Goal: Transaction & Acquisition: Purchase product/service

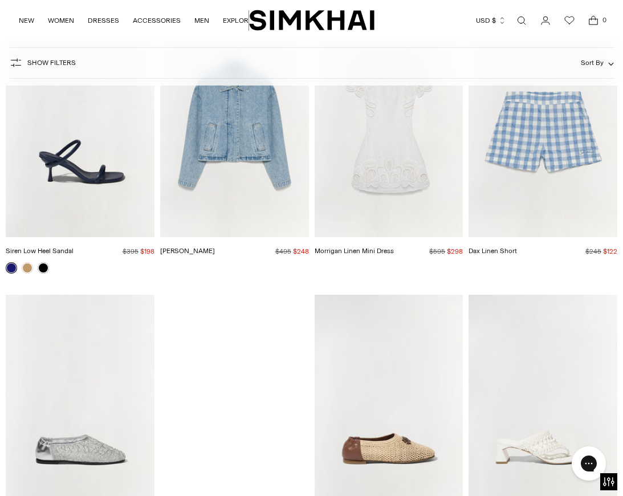
scroll to position [10441, 0]
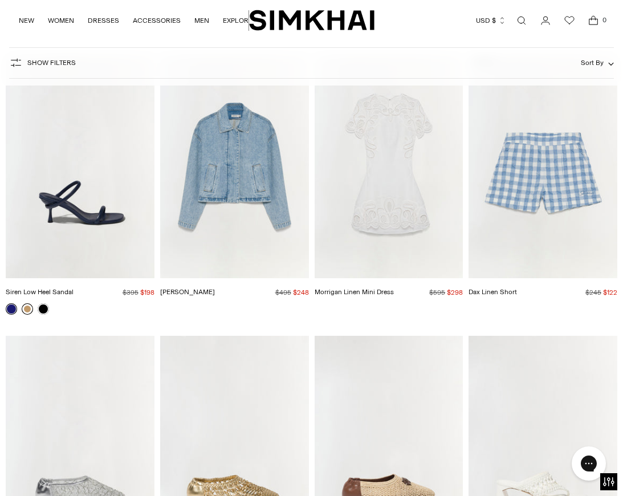
click at [25, 303] on link at bounding box center [27, 308] width 11 height 11
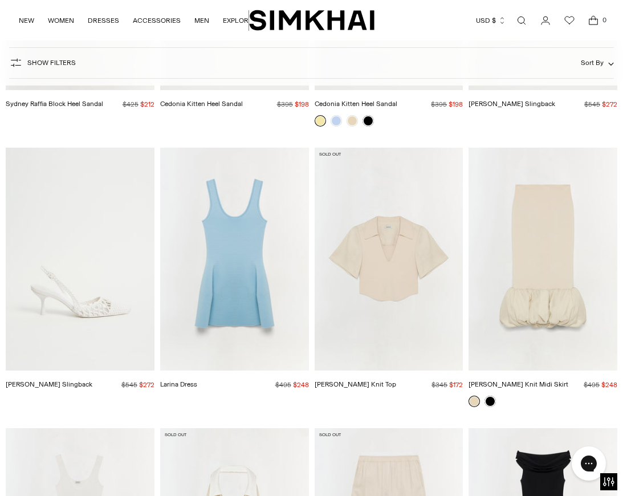
scroll to position [11174, 0]
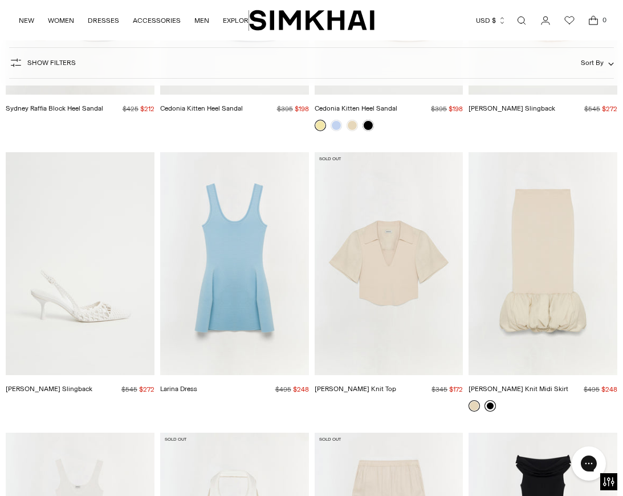
click at [491, 400] on link at bounding box center [489, 405] width 11 height 11
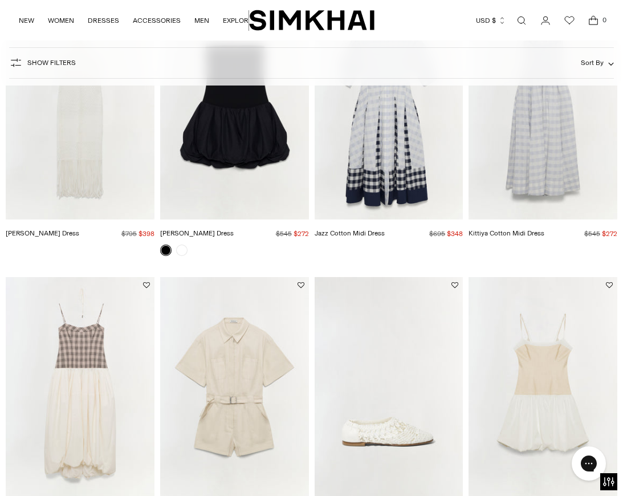
scroll to position [0, 0]
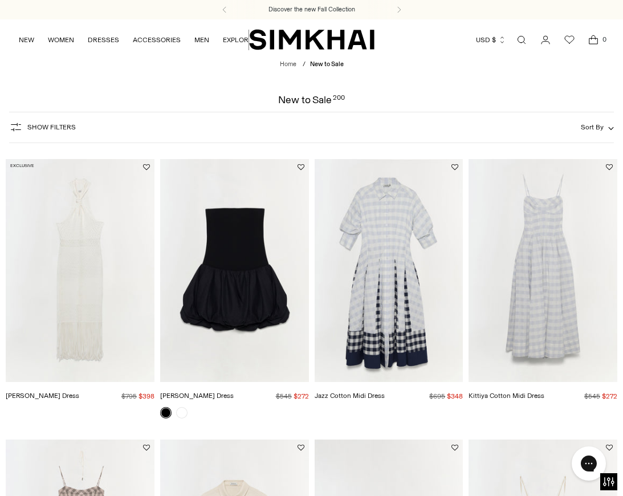
click at [30, 134] on button "Show Filters" at bounding box center [42, 127] width 67 height 18
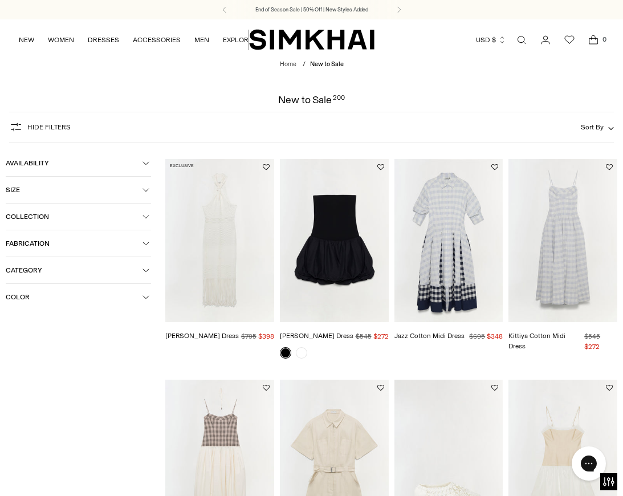
click at [66, 216] on span "Collection" at bounding box center [74, 217] width 137 height 8
click at [66, 217] on span "Collection" at bounding box center [74, 217] width 137 height 8
click at [39, 280] on button "Category" at bounding box center [78, 270] width 145 height 26
click at [30, 324] on span "Dresses" at bounding box center [30, 325] width 31 height 10
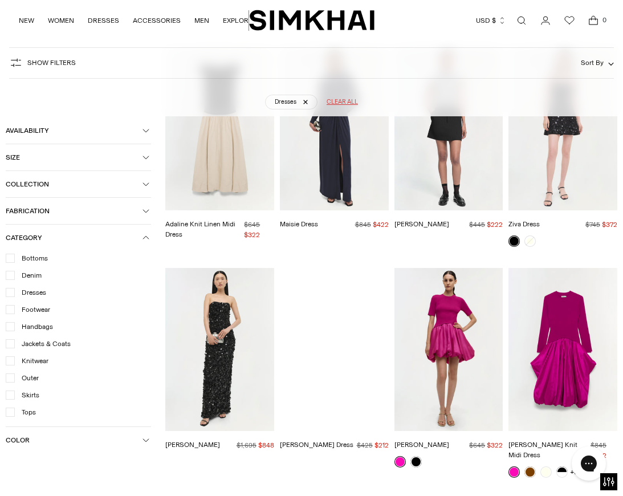
scroll to position [4015, 0]
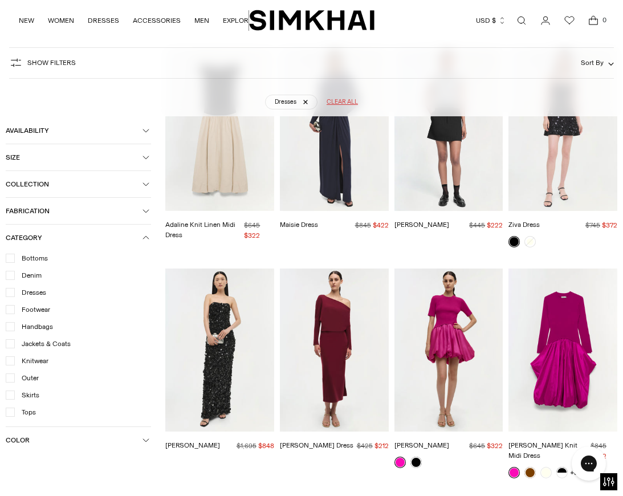
click at [0, 0] on img "Kenlie Taffeta Knit Midi Dress" at bounding box center [0, 0] width 0 height 0
click at [416, 456] on link at bounding box center [415, 461] width 11 height 11
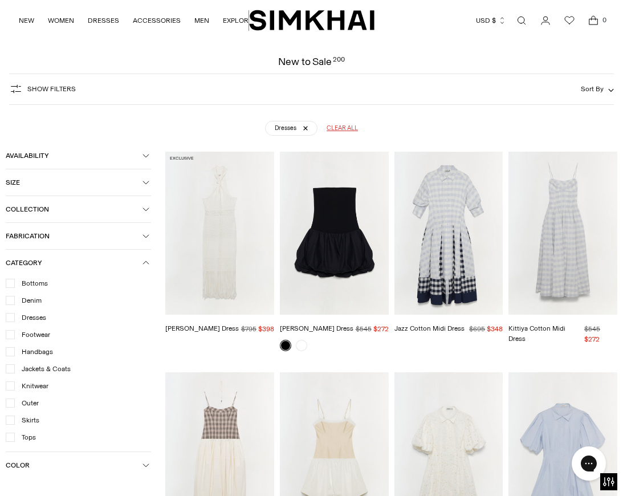
scroll to position [68, 0]
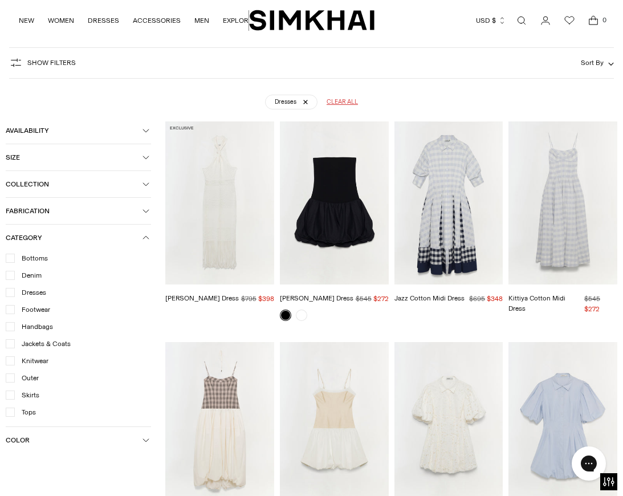
click at [13, 294] on icon at bounding box center [10, 292] width 6 height 6
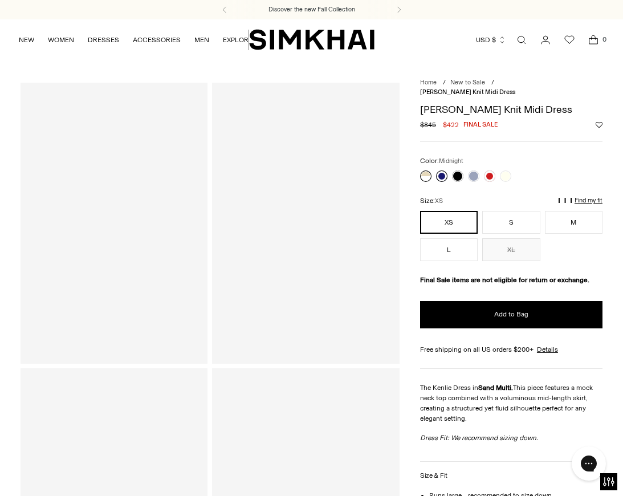
click at [442, 170] on link at bounding box center [441, 175] width 11 height 11
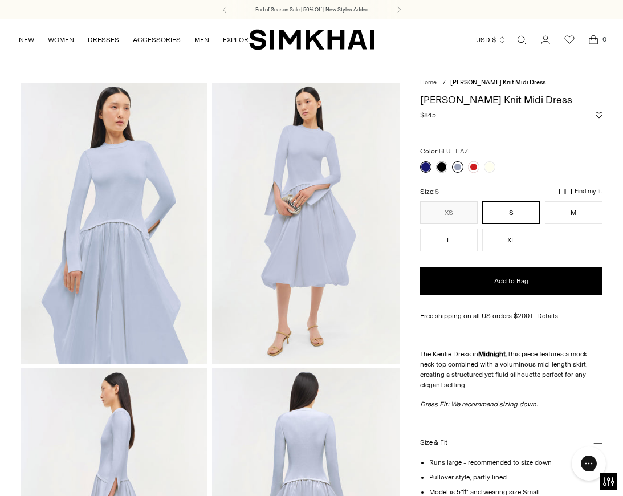
click at [460, 165] on link at bounding box center [457, 166] width 11 height 11
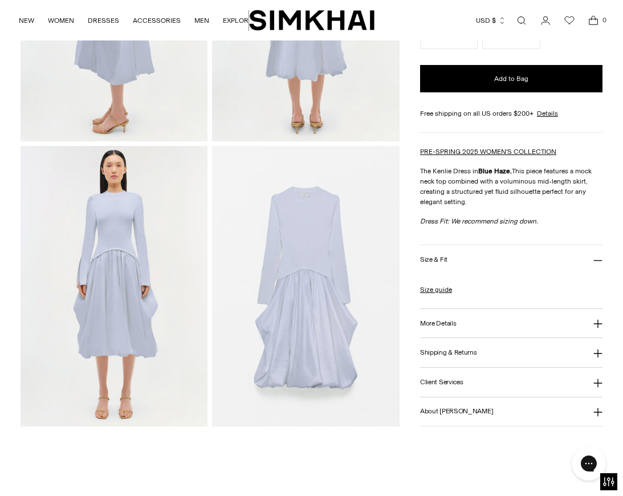
scroll to position [503, 0]
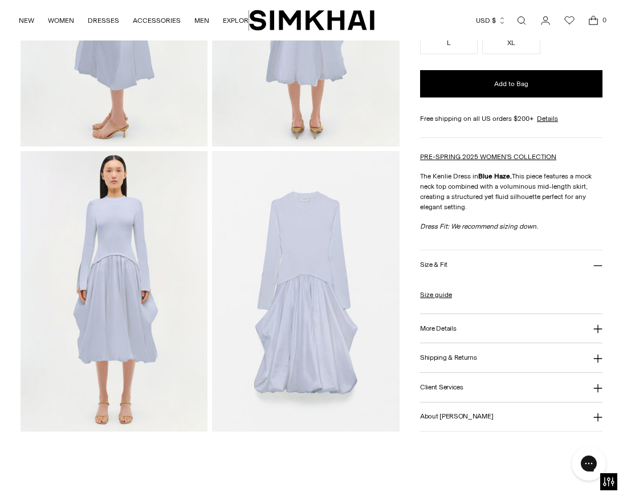
click at [128, 221] on img at bounding box center [114, 291] width 187 height 281
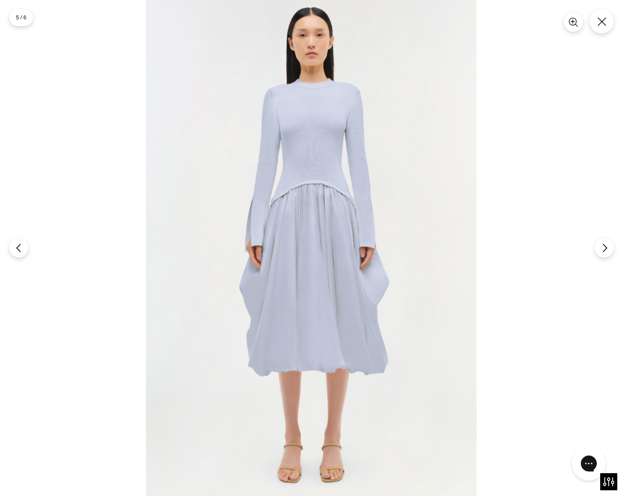
click at [325, 180] on img at bounding box center [311, 248] width 330 height 496
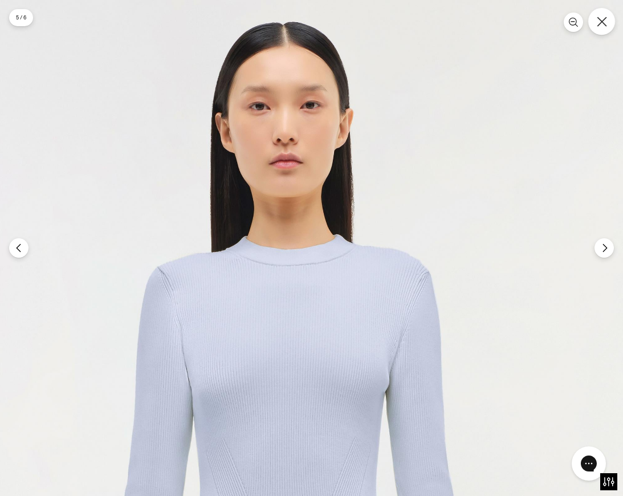
click at [596, 32] on button "Close" at bounding box center [601, 21] width 27 height 27
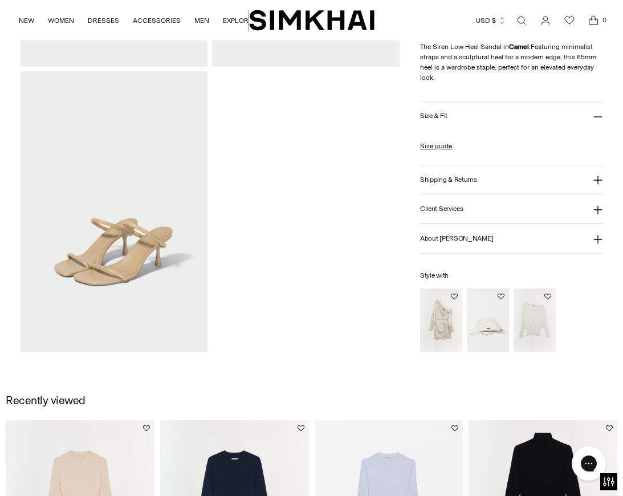
scroll to position [603, 0]
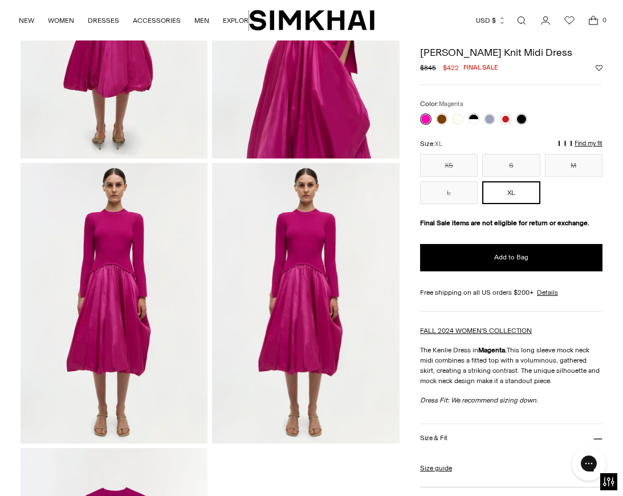
scroll to position [488, 0]
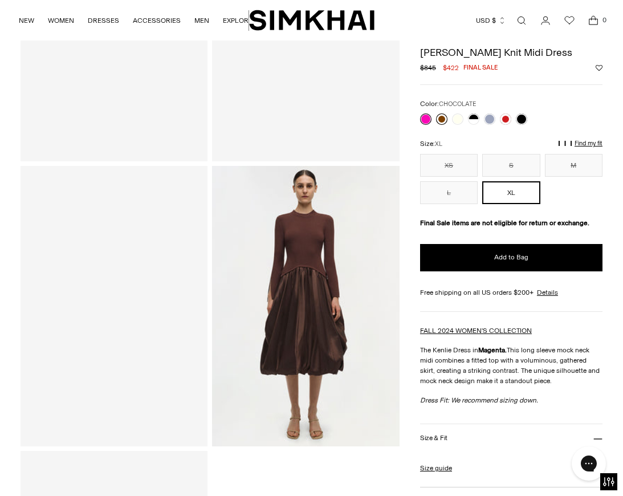
click at [441, 119] on link at bounding box center [441, 119] width 11 height 11
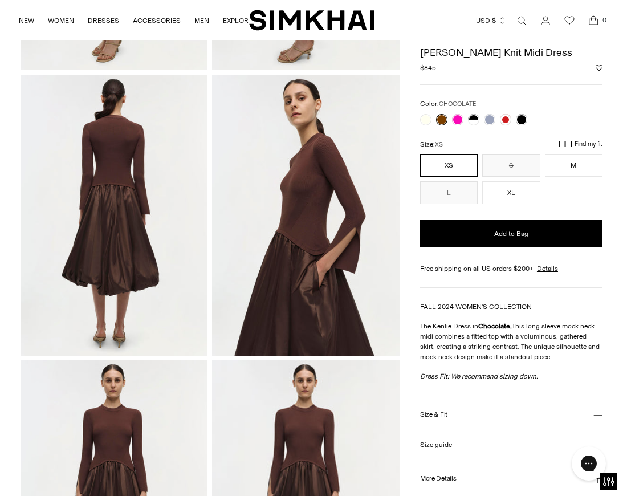
scroll to position [292, 0]
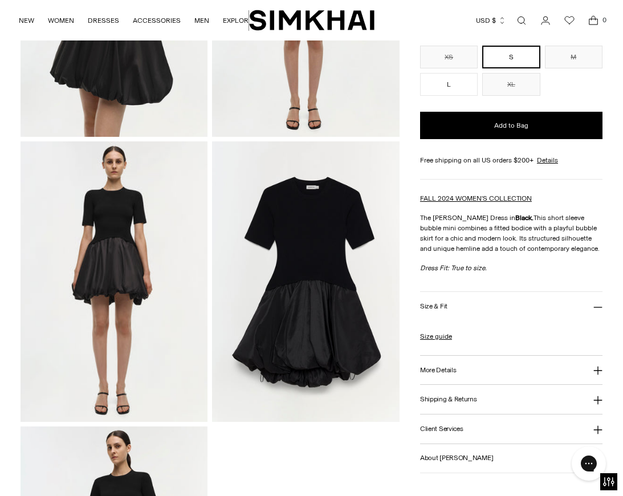
scroll to position [567, 0]
